Goal: Use online tool/utility: Utilize a website feature to perform a specific function

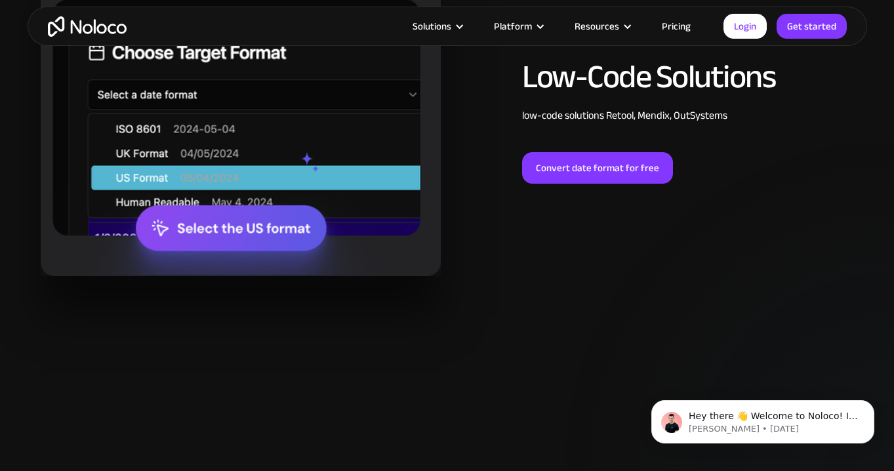
click at [495, 232] on div "Low-Code Solutions low-code solutions Retool, Mendix, OutSystems ‍ Convert date…" at bounding box center [447, 122] width 826 height 310
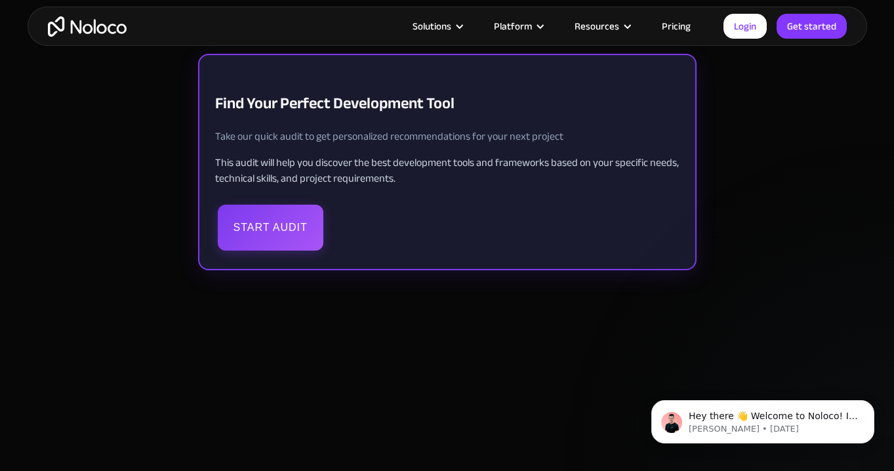
scroll to position [333, 0]
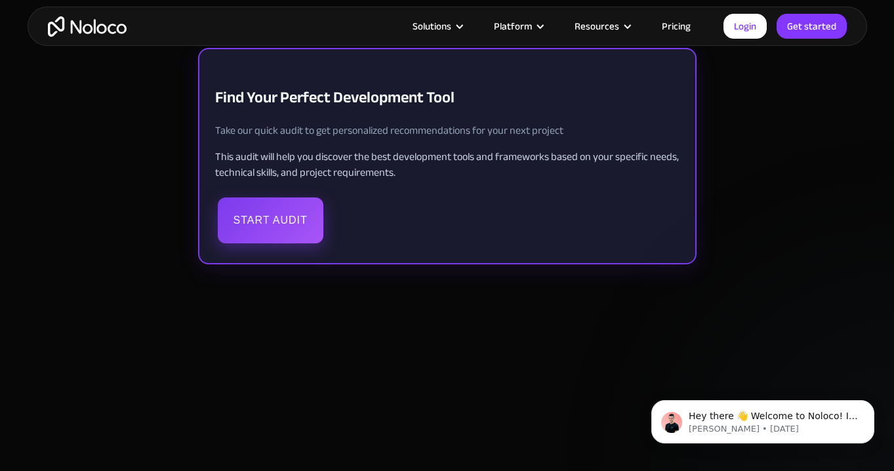
click at [274, 218] on button "Start Audit" at bounding box center [271, 220] width 106 height 46
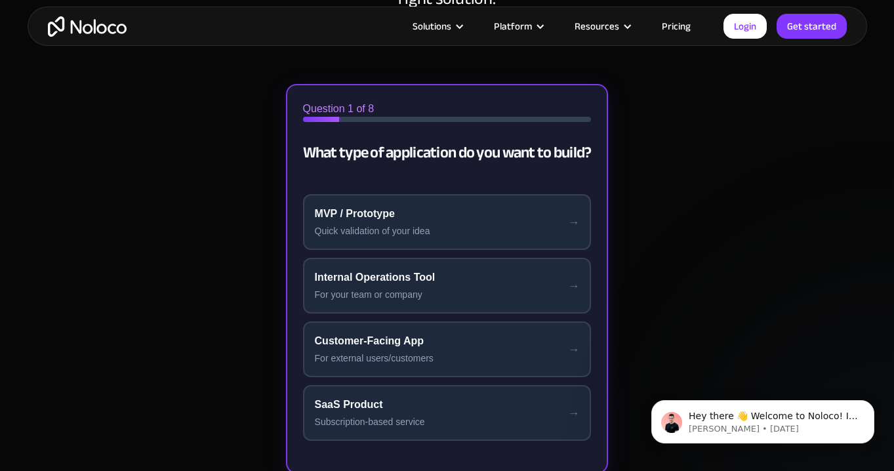
scroll to position [286, 0]
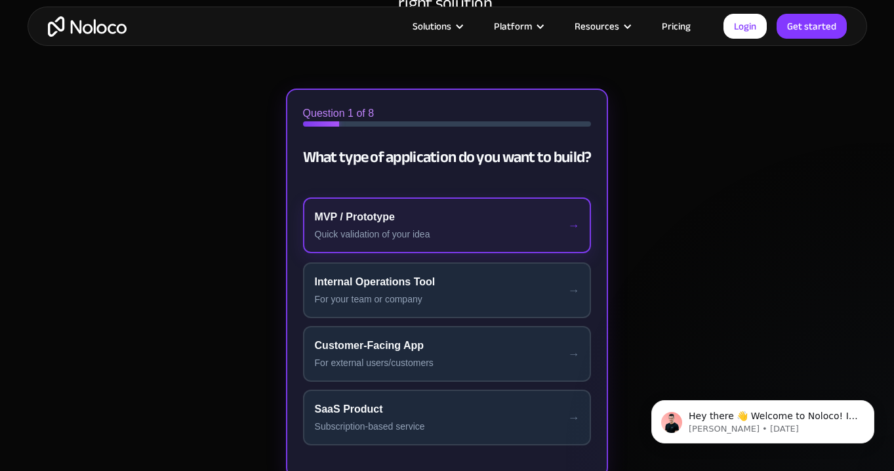
click at [406, 224] on div "MVP / Prototype" at bounding box center [447, 217] width 265 height 16
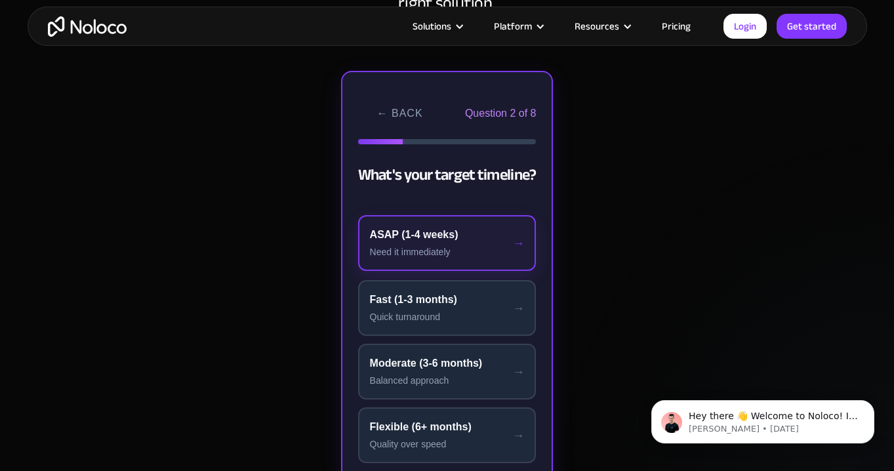
click at [455, 236] on div "ASAP (1-4 weeks)" at bounding box center [447, 235] width 155 height 16
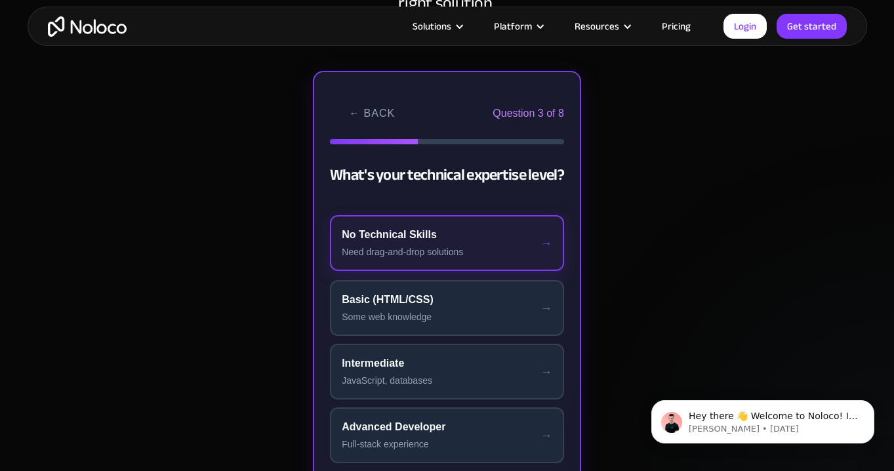
click at [460, 242] on div "No Technical Skills" at bounding box center [447, 235] width 211 height 16
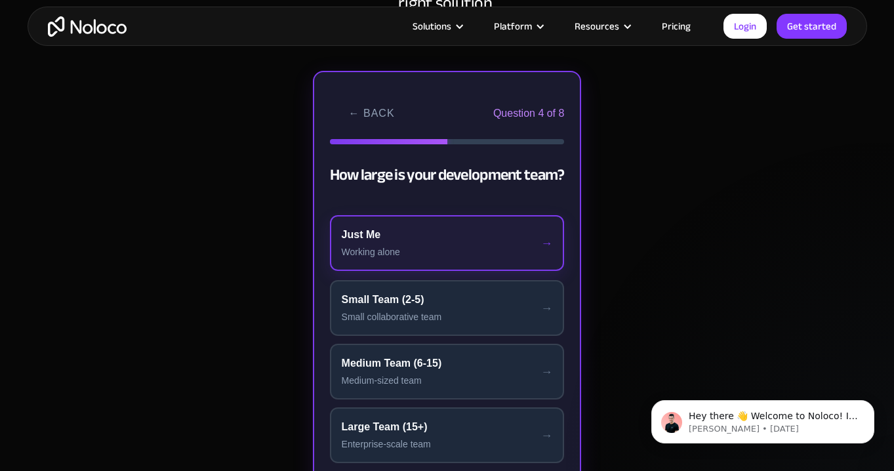
click at [459, 242] on div "Just Me" at bounding box center [447, 235] width 211 height 16
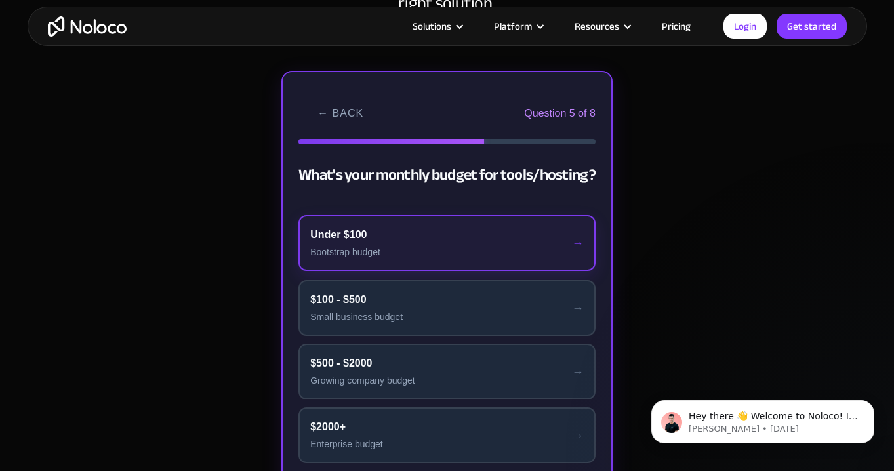
click at [458, 243] on button "Under $100 Bootstrap budget" at bounding box center [446, 243] width 297 height 56
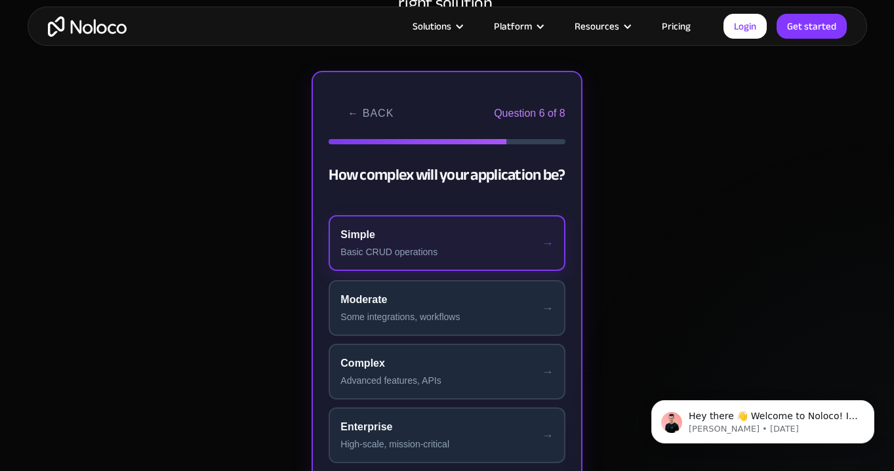
click at [453, 245] on div "Basic CRUD operations" at bounding box center [446, 252] width 213 height 14
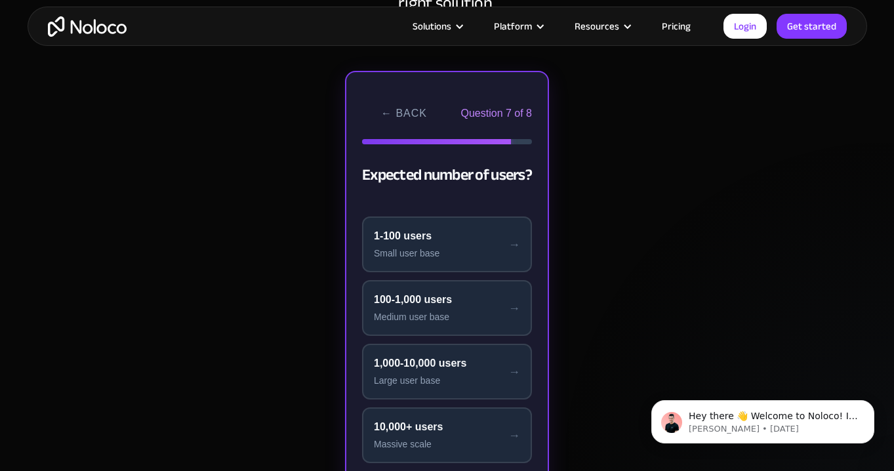
click at [453, 247] on div "Small user base" at bounding box center [447, 254] width 146 height 14
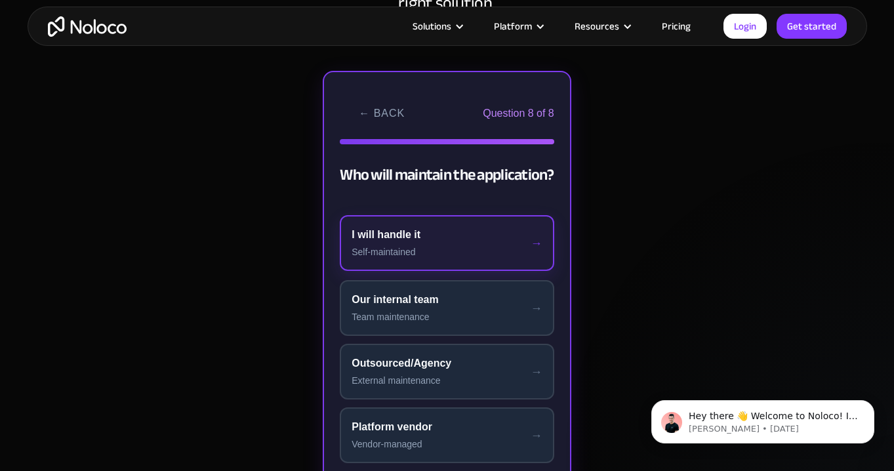
click at [453, 245] on div "Self-maintained" at bounding box center [447, 252] width 191 height 14
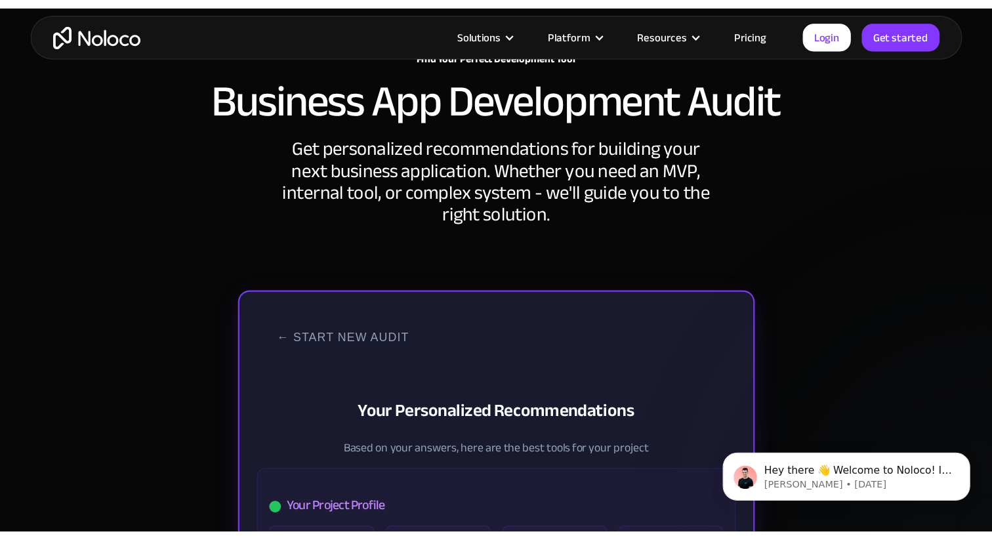
scroll to position [108, 0]
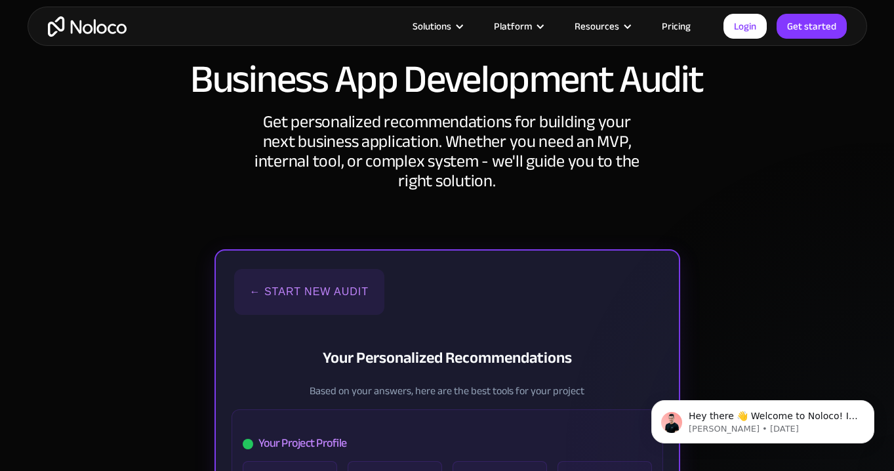
click at [296, 292] on button "← Start New Audit" at bounding box center [309, 292] width 150 height 46
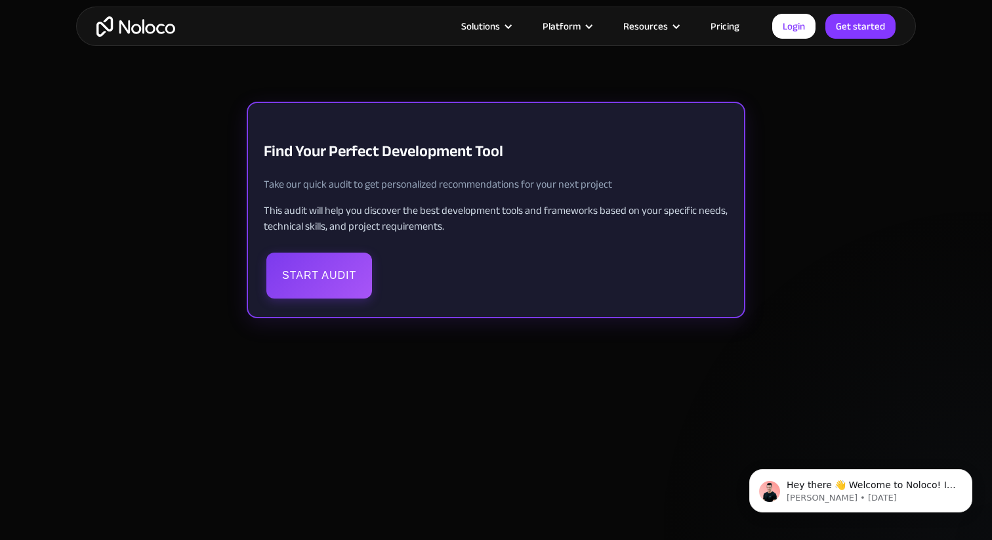
scroll to position [219, 0]
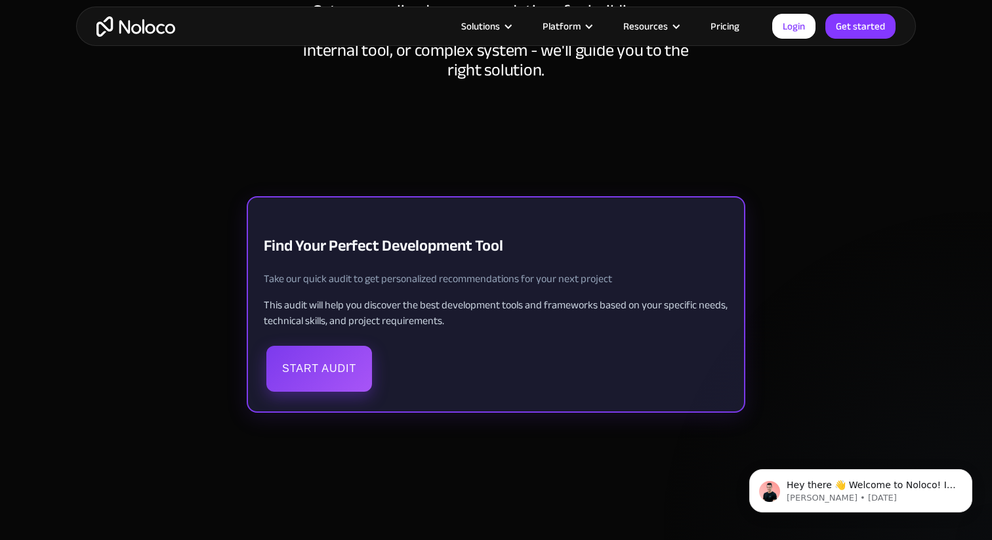
click at [303, 369] on button "Start Audit" at bounding box center [319, 369] width 106 height 46
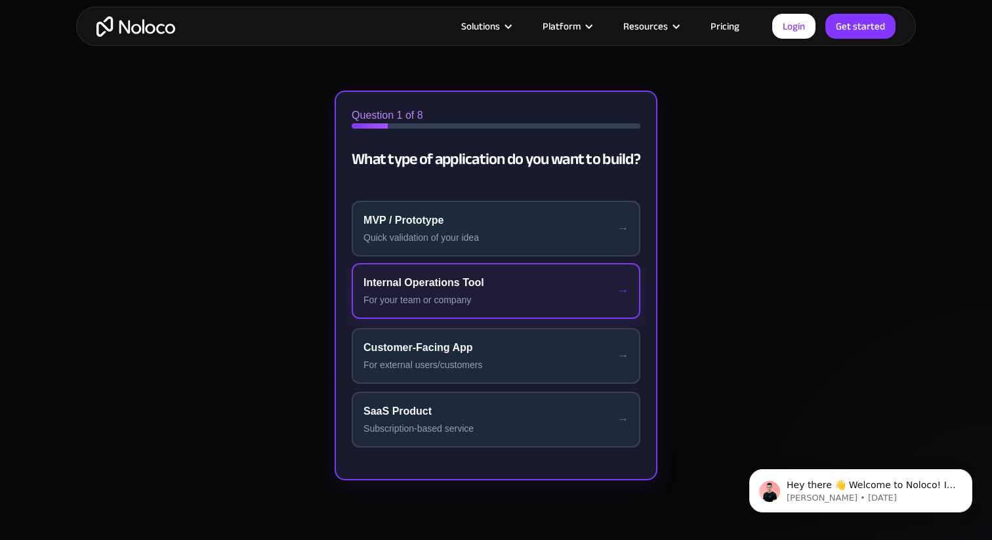
scroll to position [321, 0]
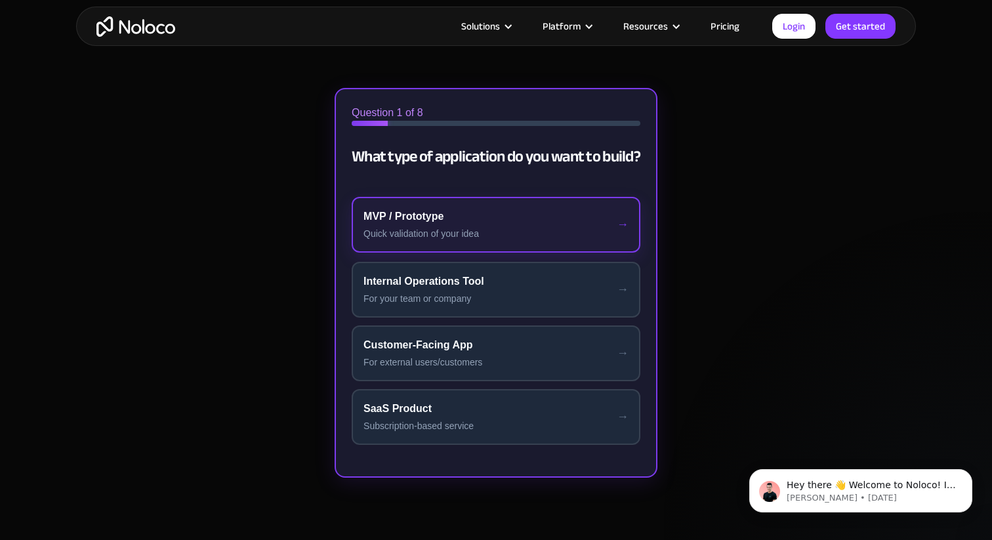
click at [472, 242] on button "MVP / Prototype Quick validation of your idea" at bounding box center [496, 225] width 289 height 56
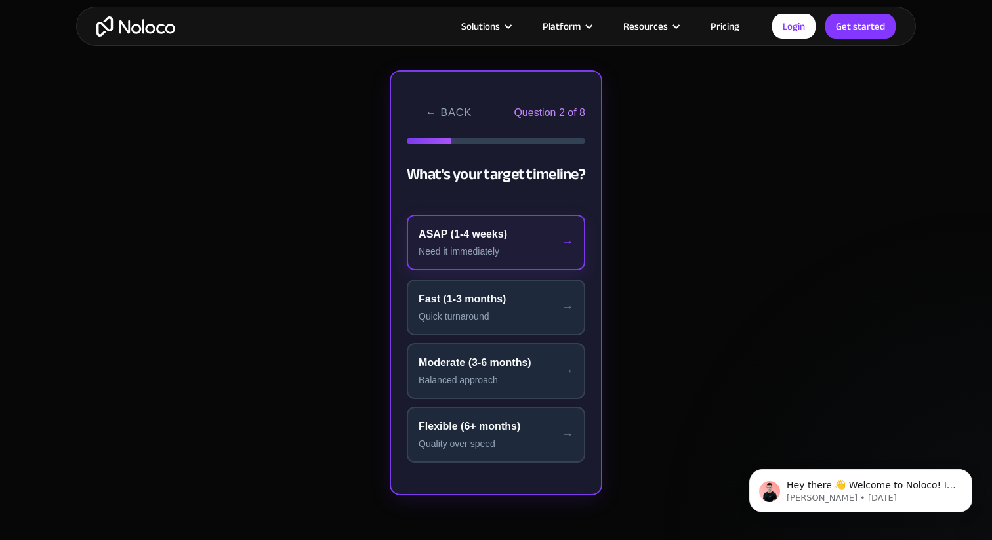
click at [514, 243] on button "ASAP (1-4 weeks) Need it immediately" at bounding box center [496, 242] width 178 height 56
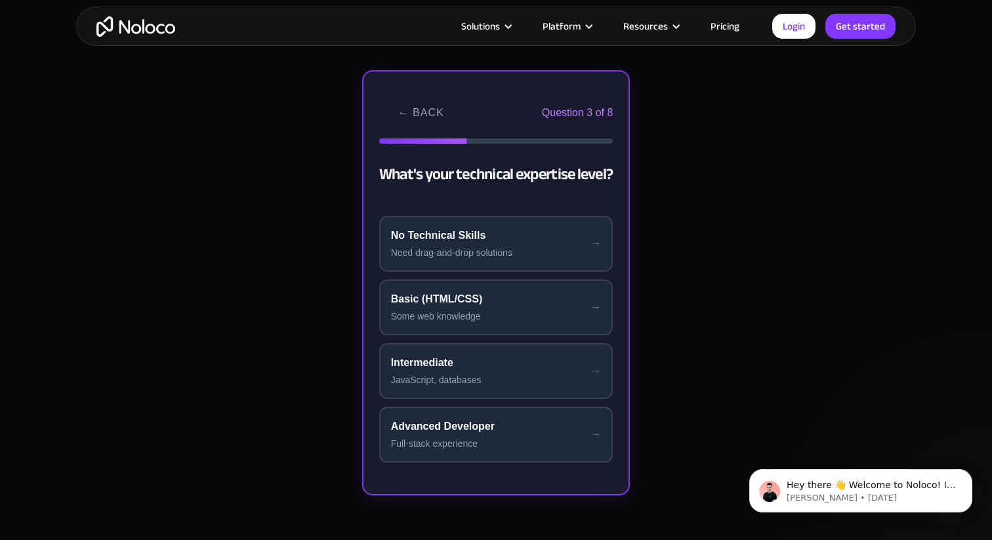
click at [514, 243] on button "No Technical Skills Need drag-and-drop solutions" at bounding box center [496, 244] width 234 height 56
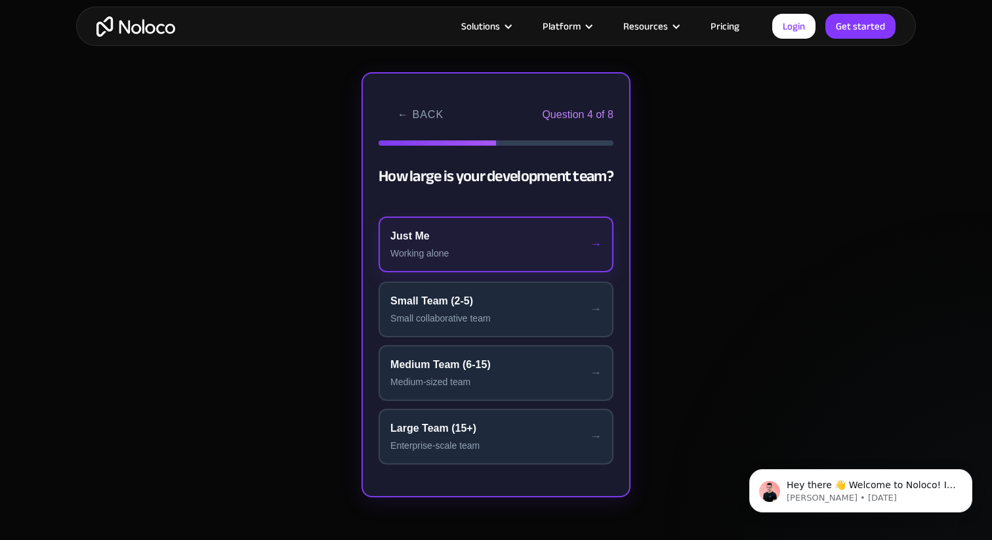
scroll to position [310, 0]
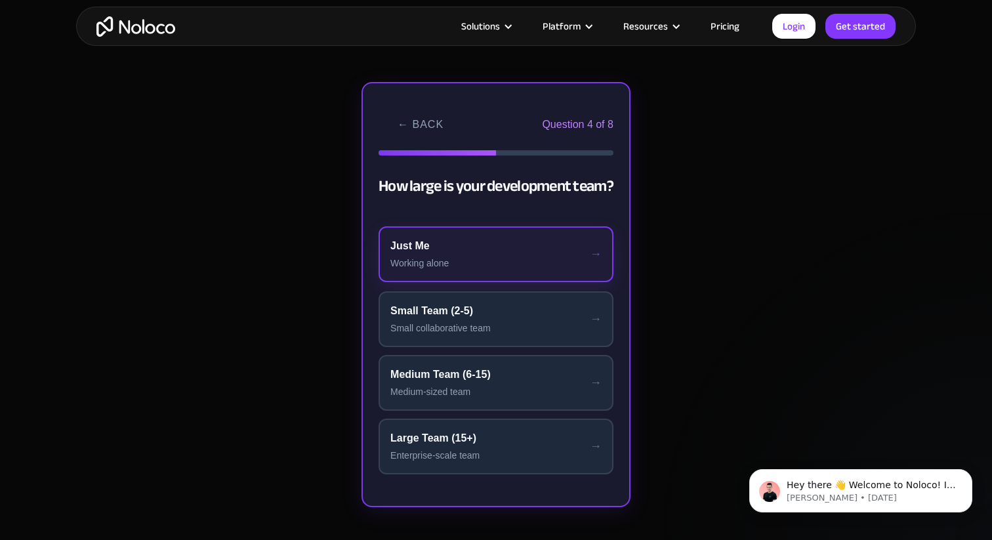
click at [518, 253] on div "Just Me" at bounding box center [495, 246] width 211 height 16
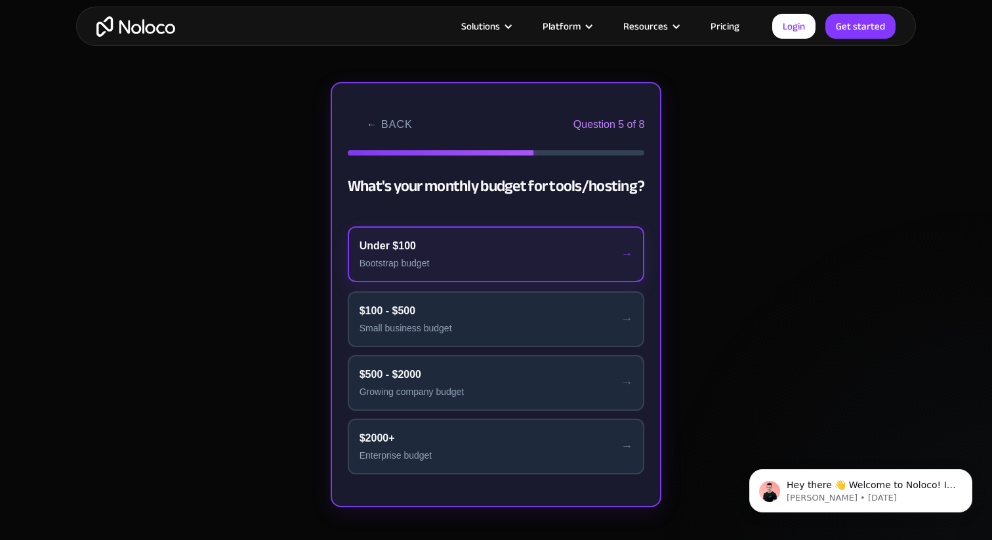
click at [518, 253] on div "Under $100" at bounding box center [496, 246] width 274 height 16
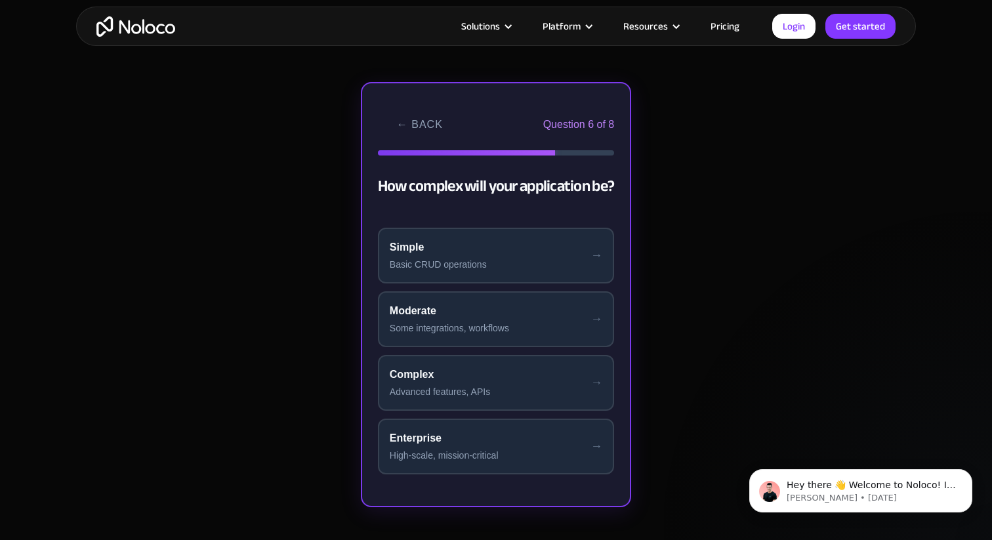
click at [518, 253] on div "Simple" at bounding box center [496, 247] width 213 height 16
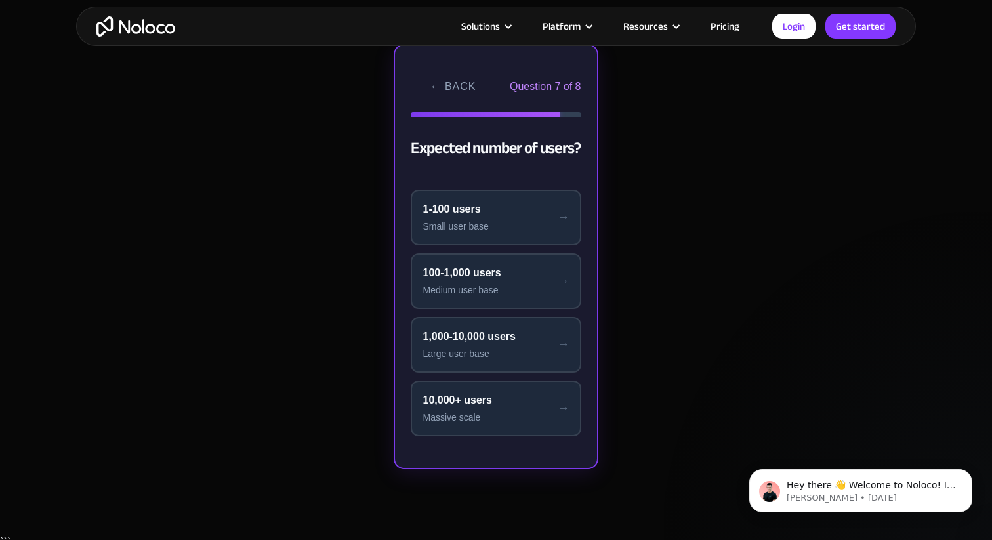
scroll to position [352, 0]
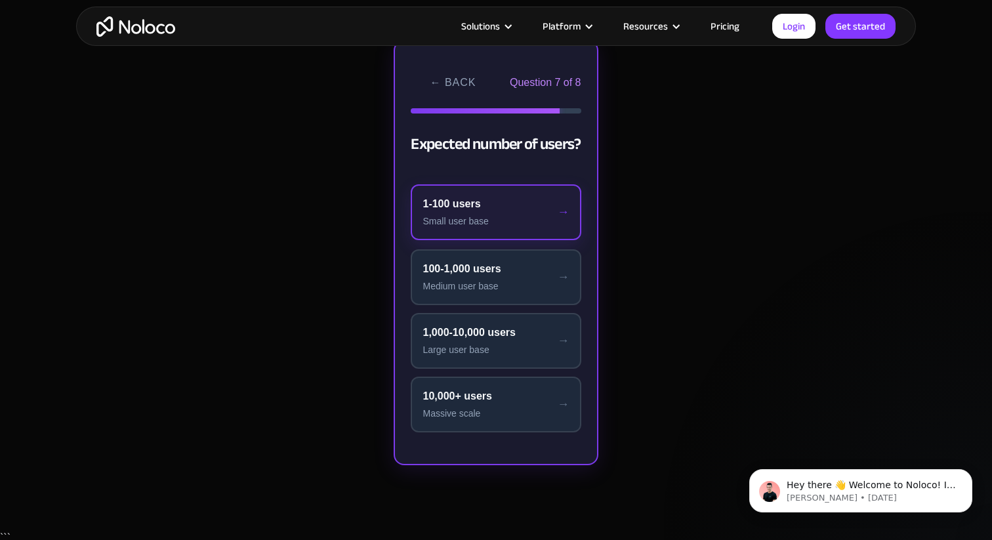
click at [498, 217] on div "Small user base" at bounding box center [495, 221] width 146 height 14
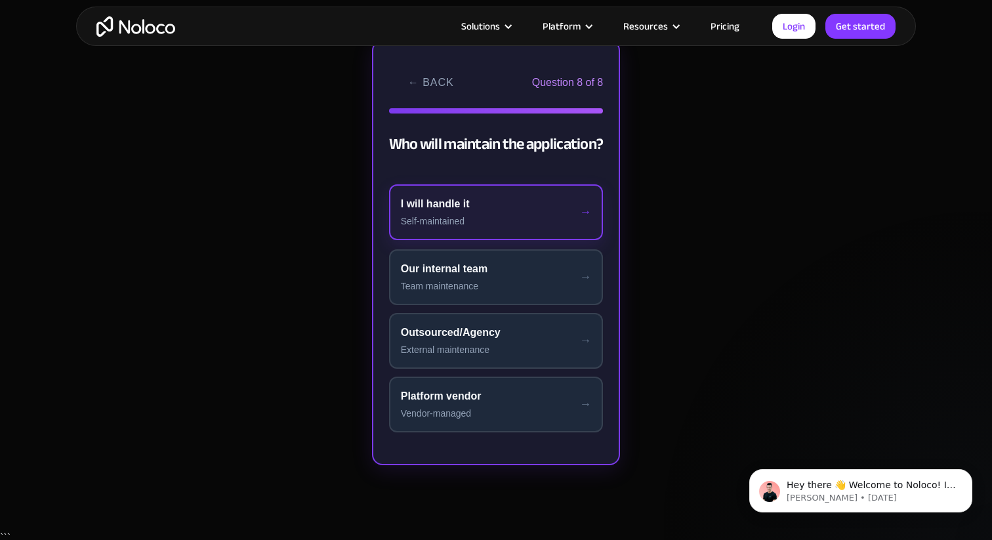
click at [510, 203] on div "I will handle it" at bounding box center [496, 204] width 191 height 16
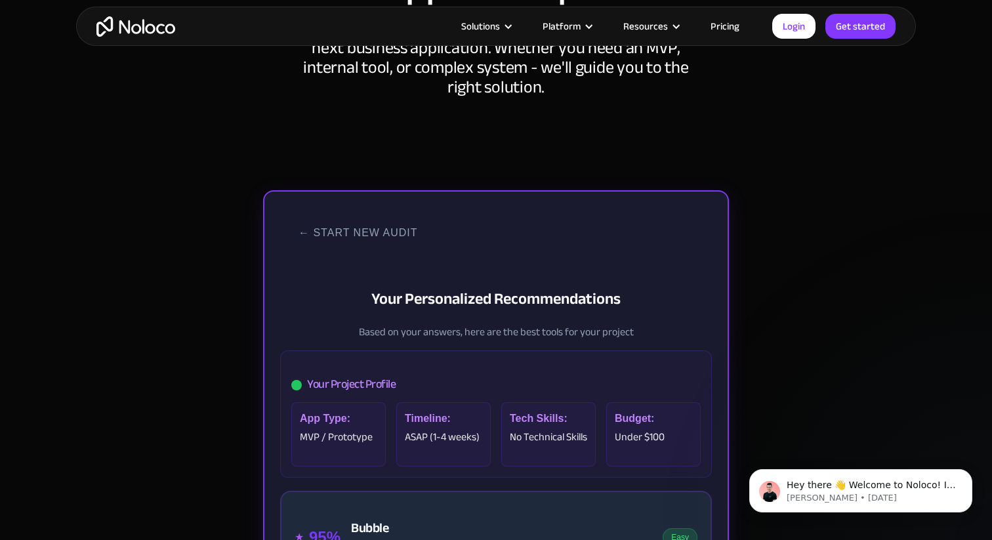
scroll to position [203, 0]
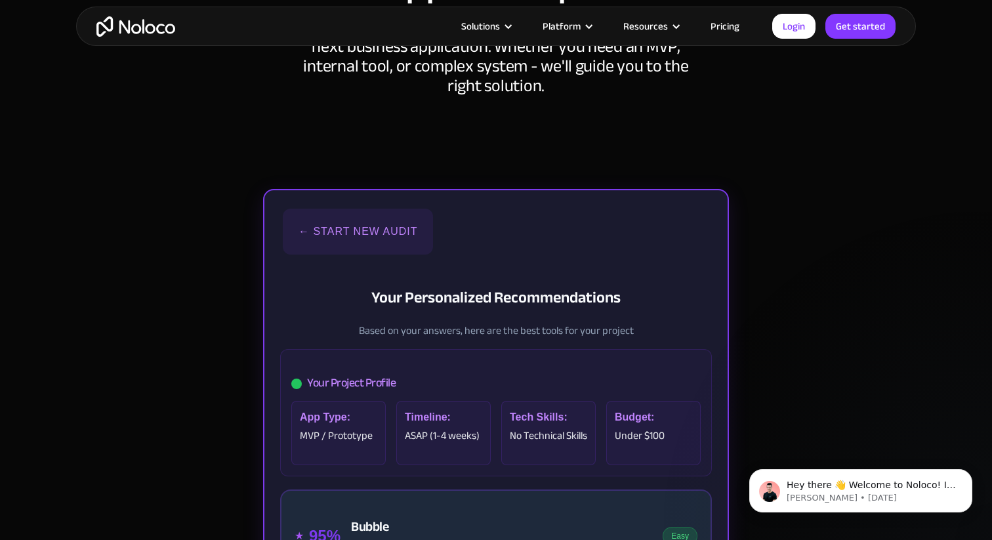
click at [347, 225] on button "← Start New Audit" at bounding box center [358, 232] width 150 height 46
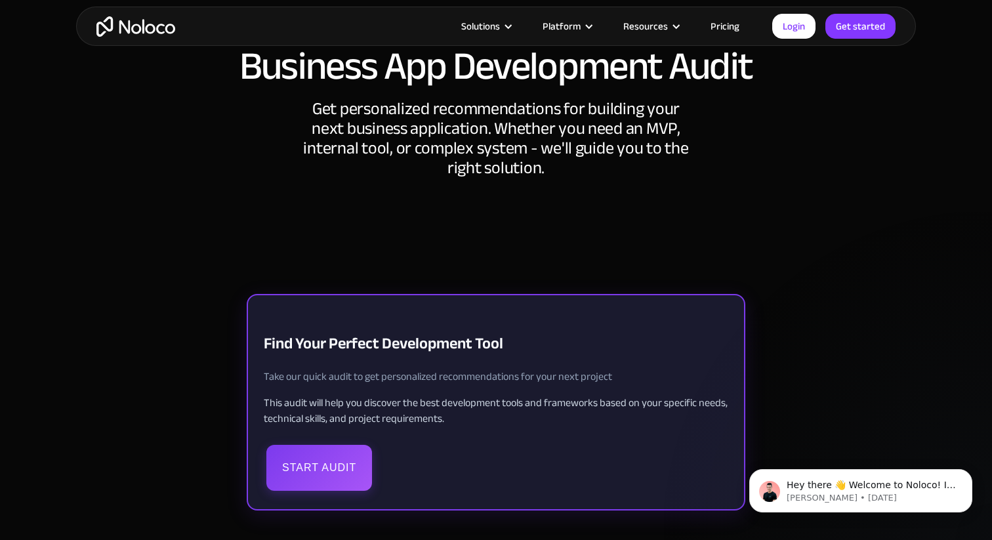
scroll to position [0, 0]
